Goal: Check status: Check status

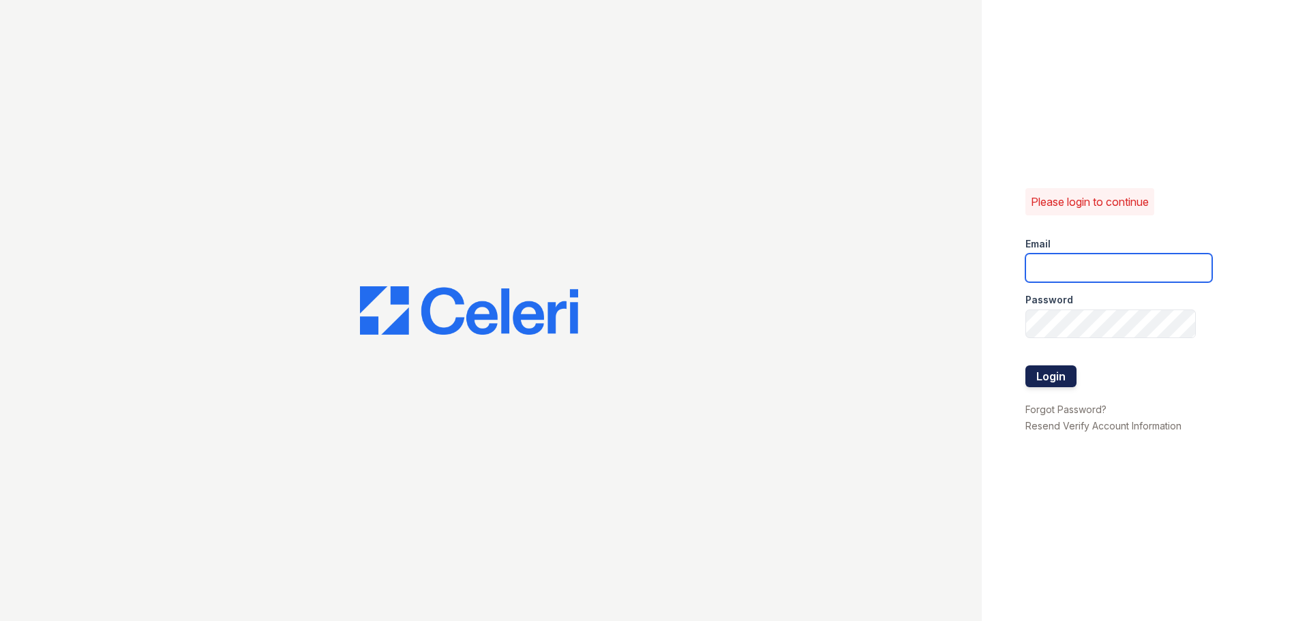
type input "renewnottingham@trinity-pm.com"
click at [1064, 378] on button "Login" at bounding box center [1050, 376] width 51 height 22
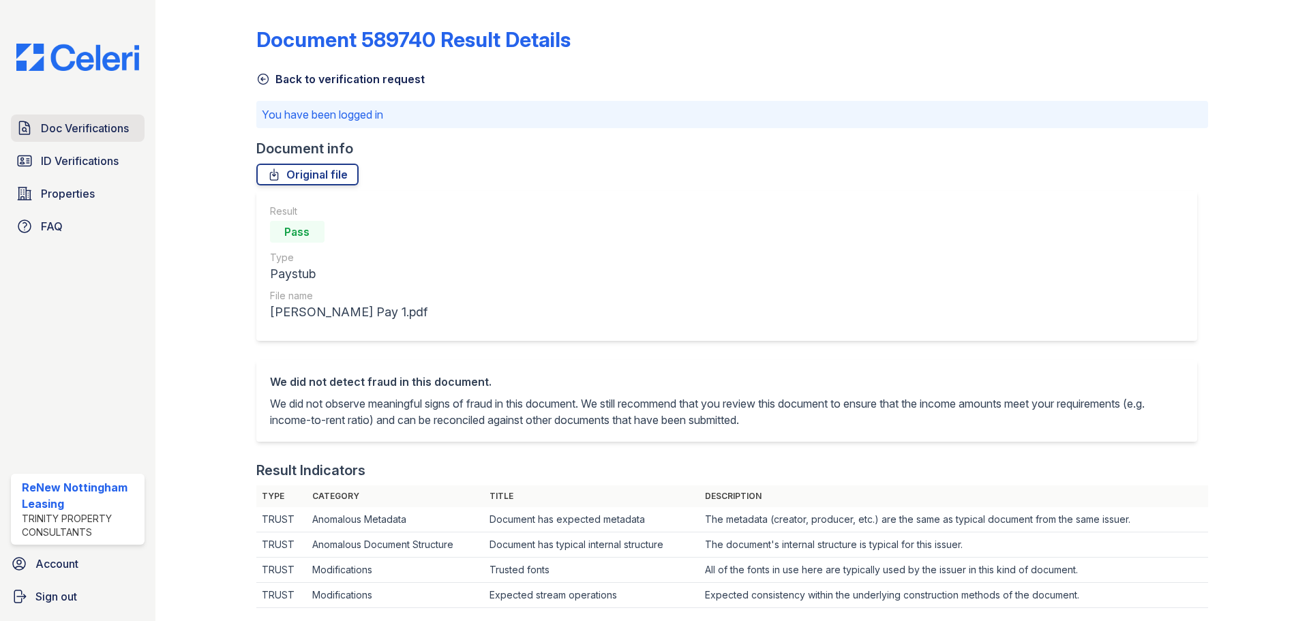
click at [59, 132] on span "Doc Verifications" at bounding box center [85, 128] width 88 height 16
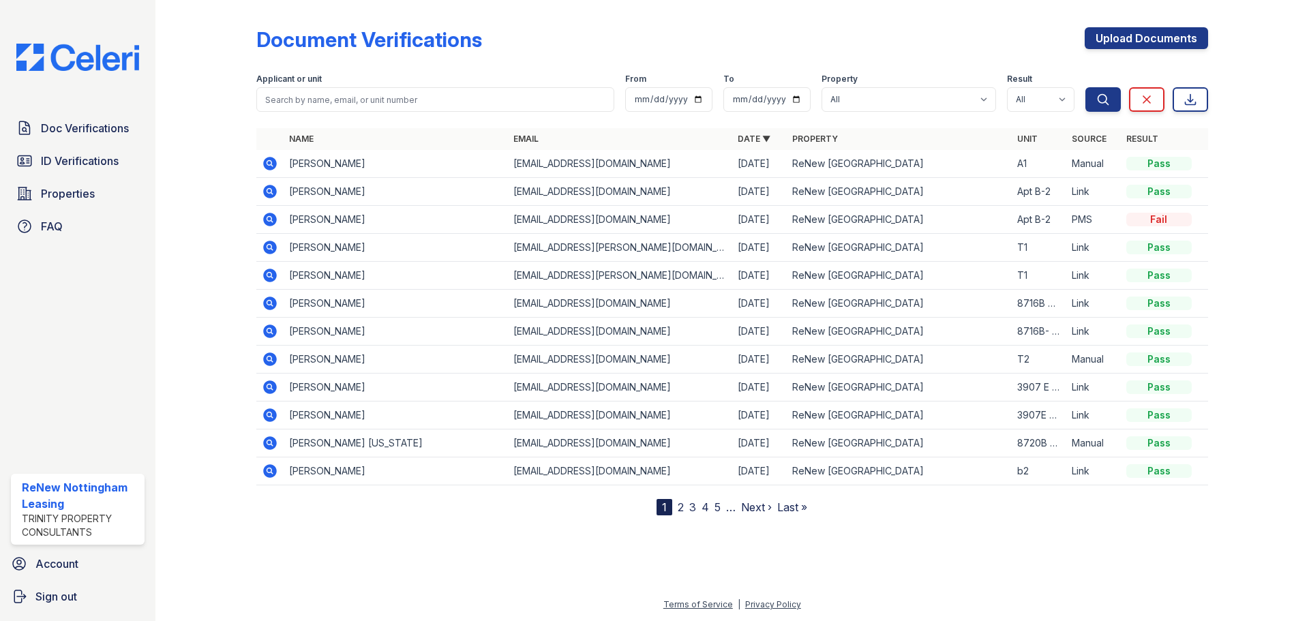
click at [269, 276] on icon at bounding box center [270, 275] width 16 height 16
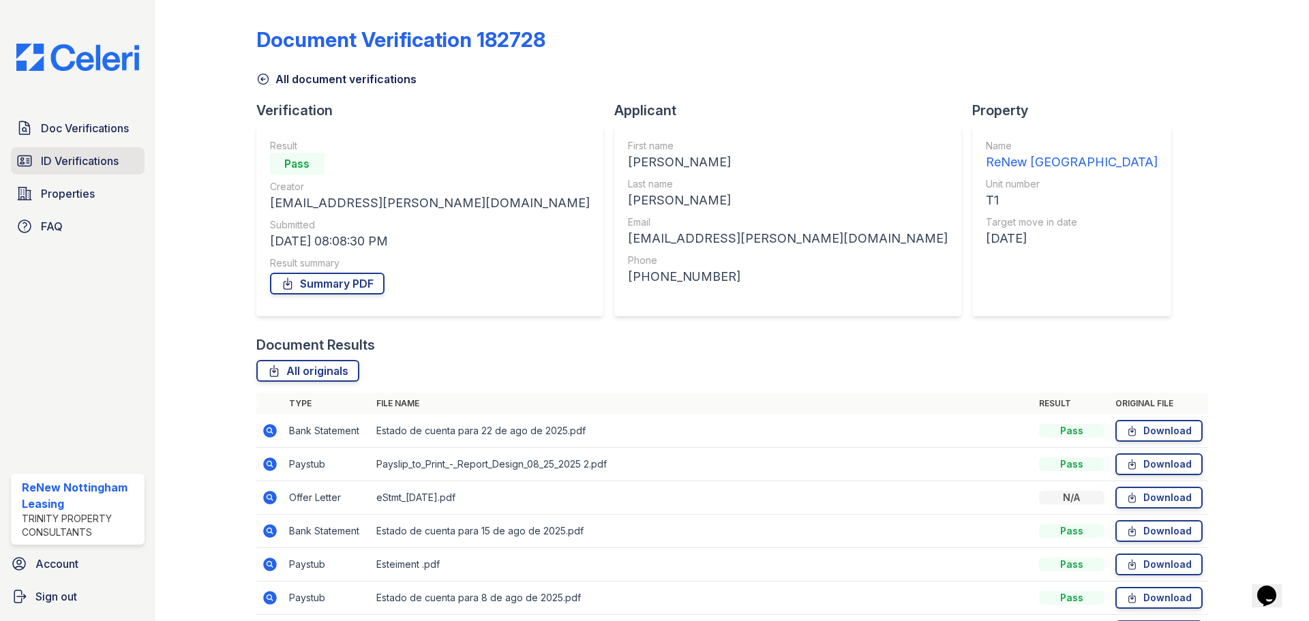
click at [75, 155] on span "ID Verifications" at bounding box center [80, 161] width 78 height 16
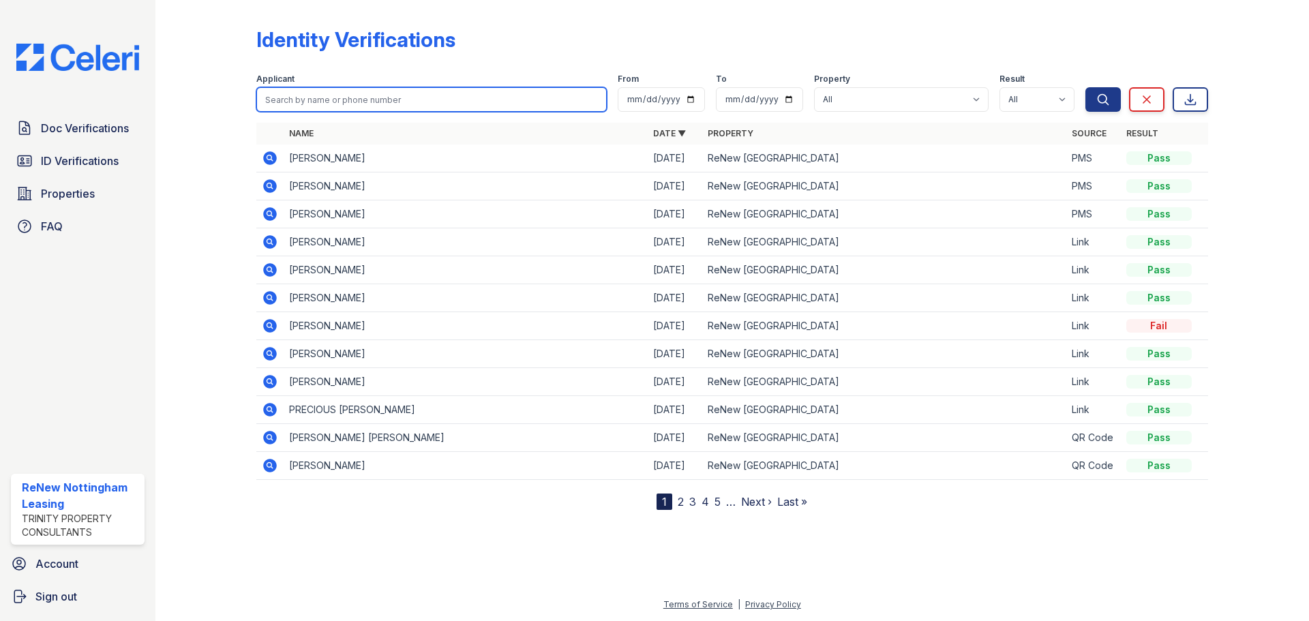
click at [341, 93] on input "search" at bounding box center [431, 99] width 350 height 25
type input "yai"
click at [1085, 87] on button "Search" at bounding box center [1102, 99] width 35 height 25
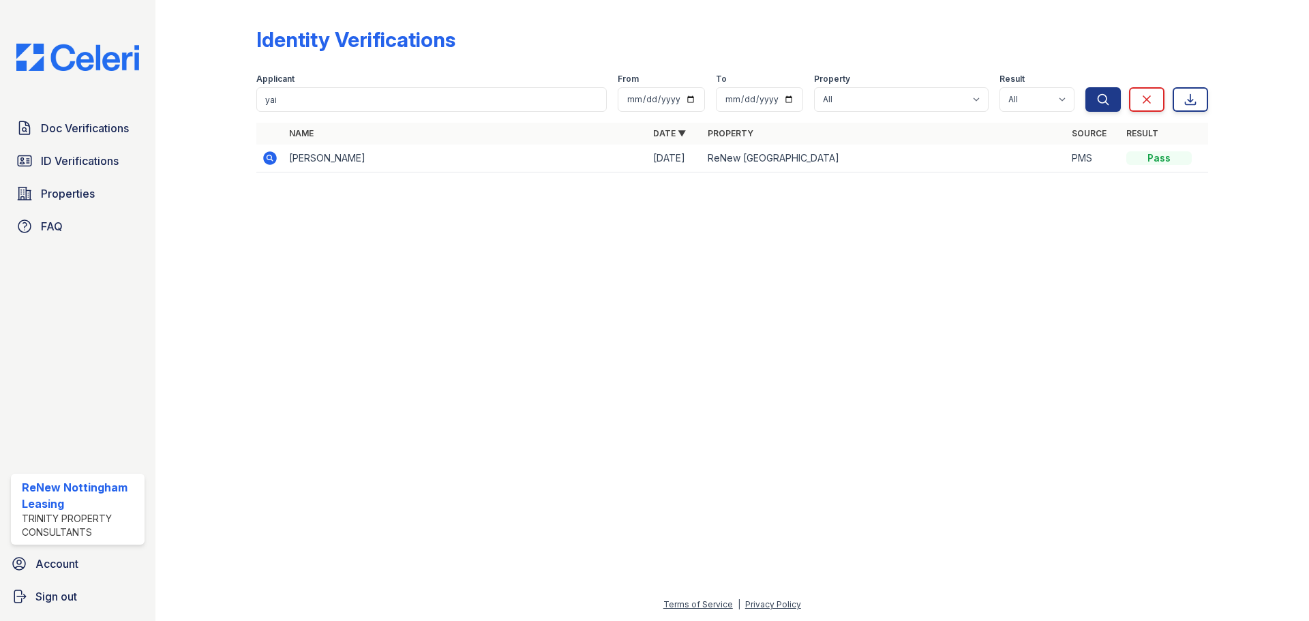
click at [269, 158] on icon at bounding box center [268, 156] width 3 height 3
